Goal: Task Accomplishment & Management: Use online tool/utility

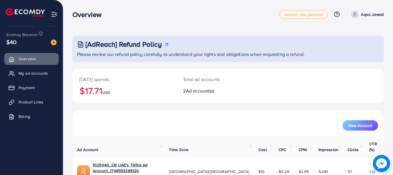
scroll to position [46, 0]
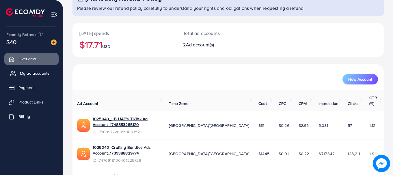
click at [32, 73] on span "My ad accounts" at bounding box center [34, 73] width 29 height 6
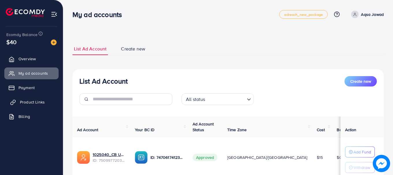
click at [34, 103] on span "Product Links" at bounding box center [32, 102] width 25 height 6
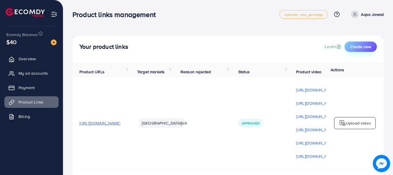
click at [359, 48] on span "Create new" at bounding box center [360, 47] width 21 height 6
